Goal: Task Accomplishment & Management: Complete application form

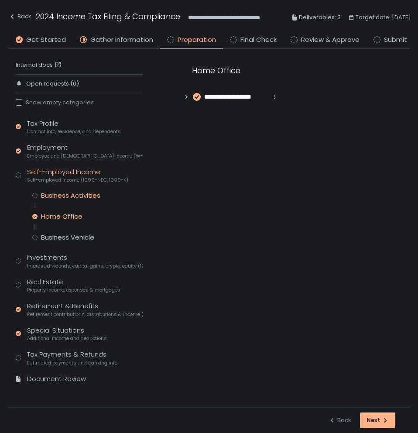
click at [78, 194] on div "Business Activities" at bounding box center [70, 195] width 59 height 9
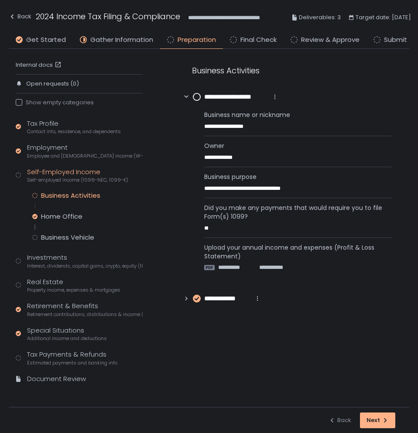
click at [198, 97] on circle at bounding box center [197, 96] width 7 height 7
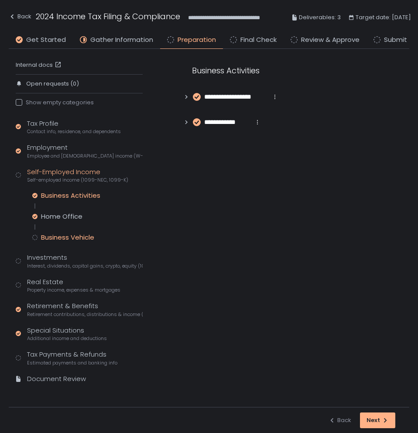
click at [86, 240] on div "Business Vehicle" at bounding box center [67, 237] width 53 height 9
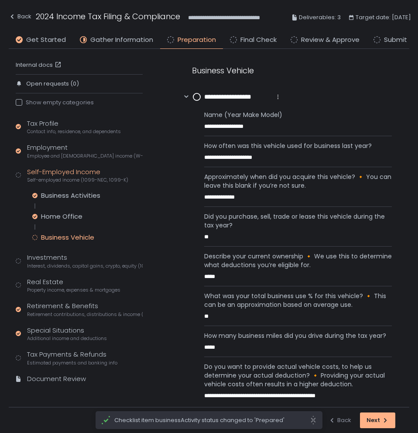
click at [198, 97] on circle at bounding box center [197, 96] width 7 height 7
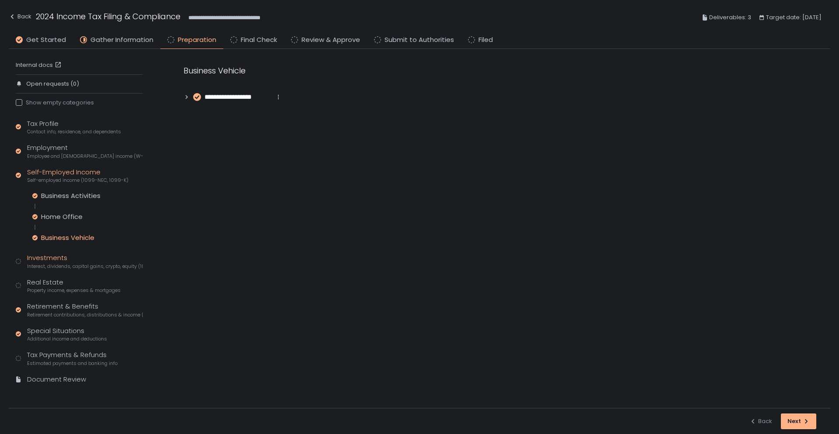
click at [47, 264] on span "Interest, dividends, capital gains, crypto, equity (1099s, K-1s)" at bounding box center [85, 266] width 116 height 7
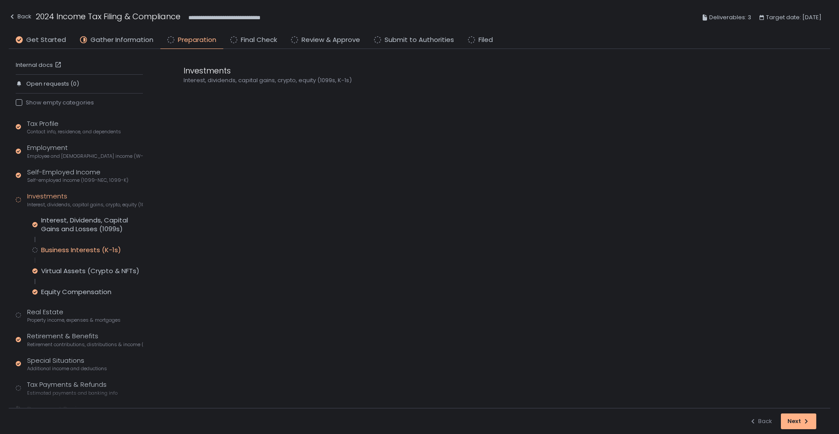
click at [75, 251] on div "Business Interests (K-1s)" at bounding box center [81, 249] width 80 height 9
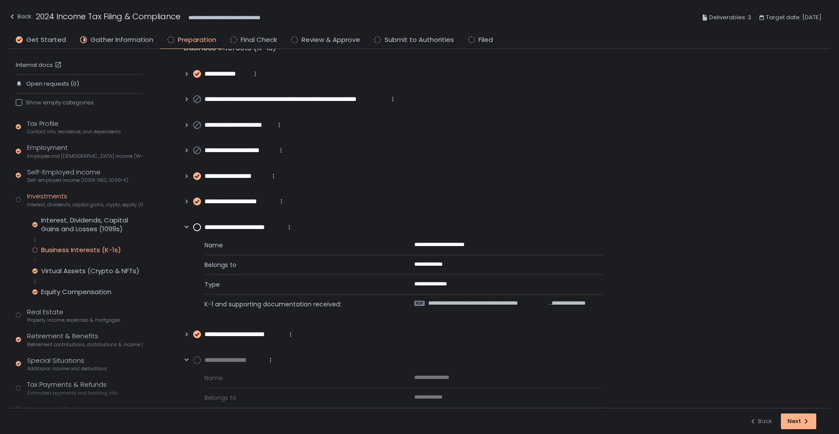
scroll to position [58, 0]
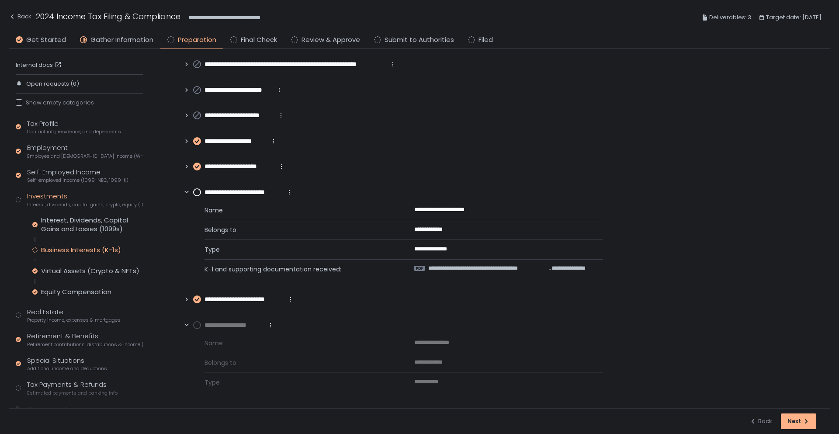
click at [197, 325] on circle at bounding box center [197, 324] width 7 height 7
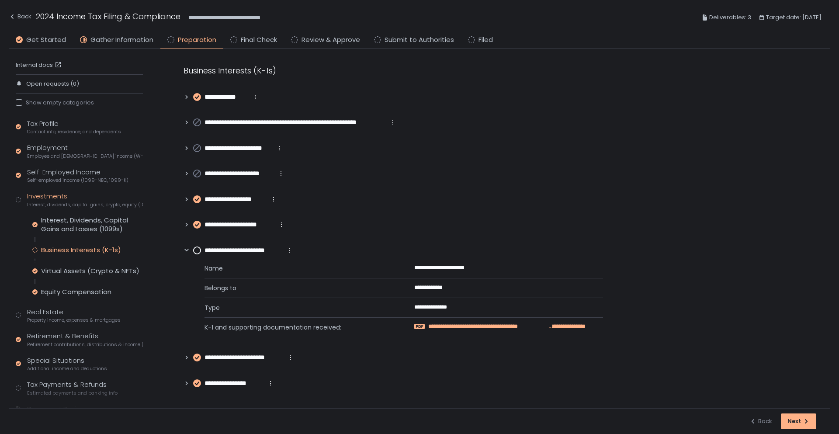
click at [418, 327] on span "**********" at bounding box center [488, 326] width 120 height 8
